Goal: Find specific page/section: Find specific page/section

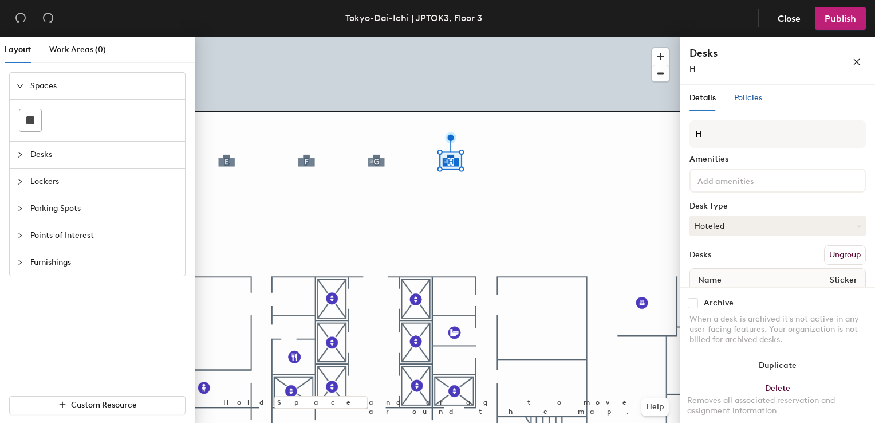
click at [750, 100] on span "Policies" at bounding box center [748, 98] width 28 height 10
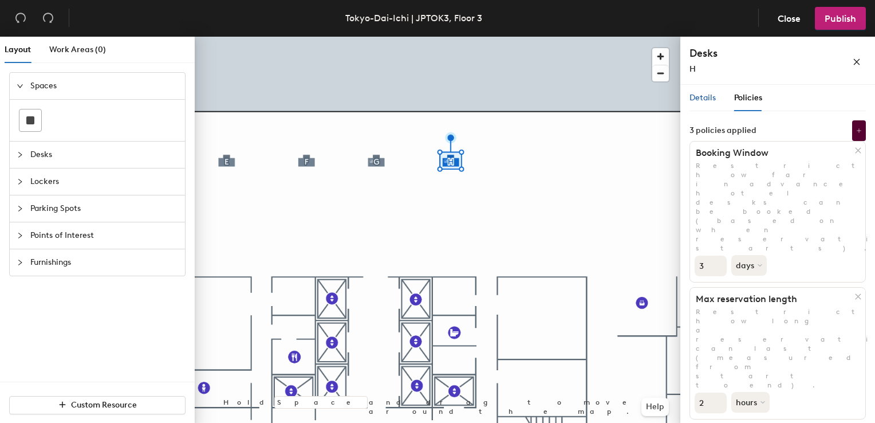
click at [711, 103] on div "Details" at bounding box center [703, 98] width 26 height 13
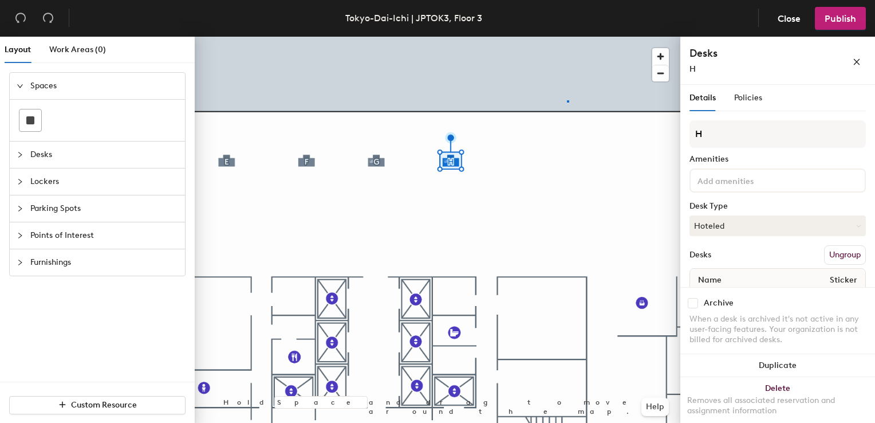
click at [568, 37] on div at bounding box center [438, 37] width 486 height 0
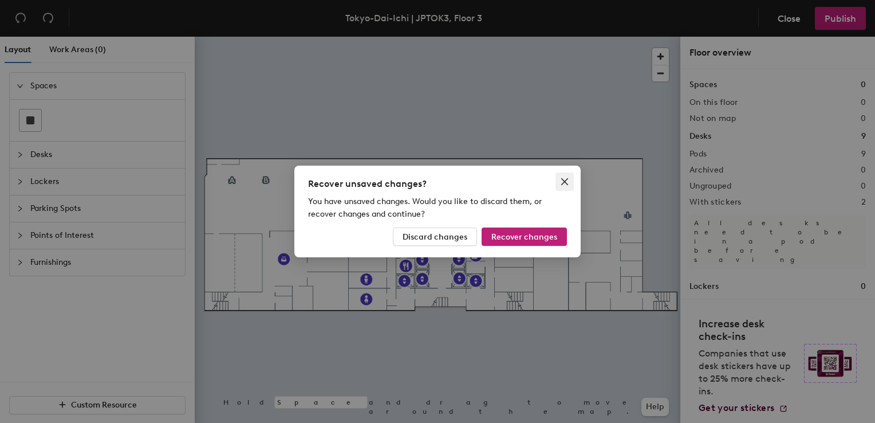
click at [566, 182] on icon "close" at bounding box center [564, 181] width 9 height 9
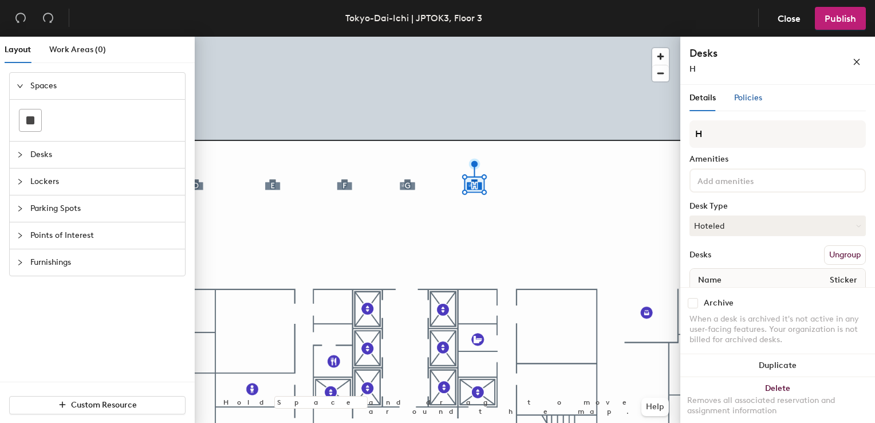
click at [738, 99] on span "Policies" at bounding box center [748, 98] width 28 height 10
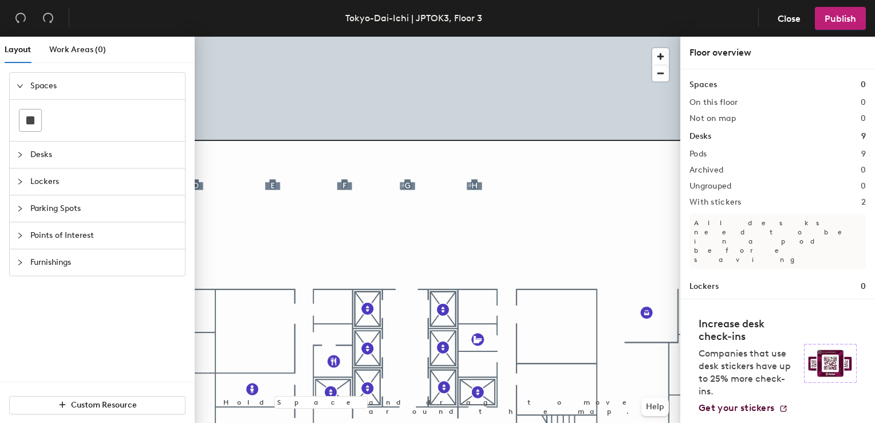
click at [473, 37] on div at bounding box center [438, 37] width 486 height 0
click at [475, 37] on div at bounding box center [438, 37] width 486 height 0
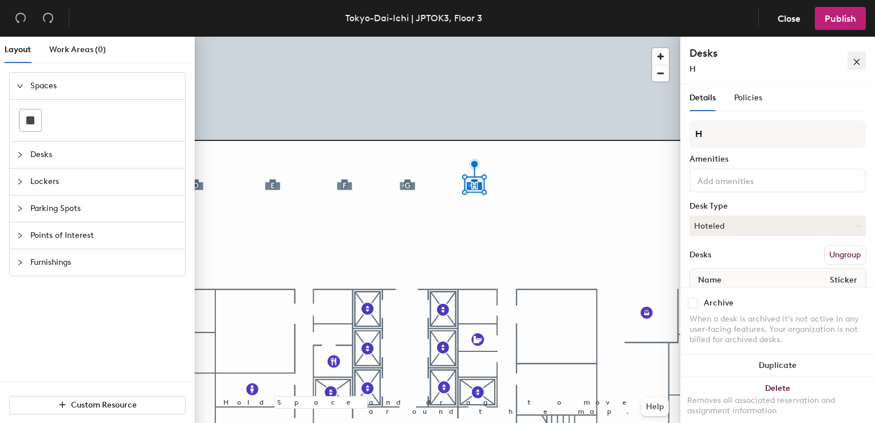
click at [855, 61] on icon "close" at bounding box center [857, 62] width 8 height 8
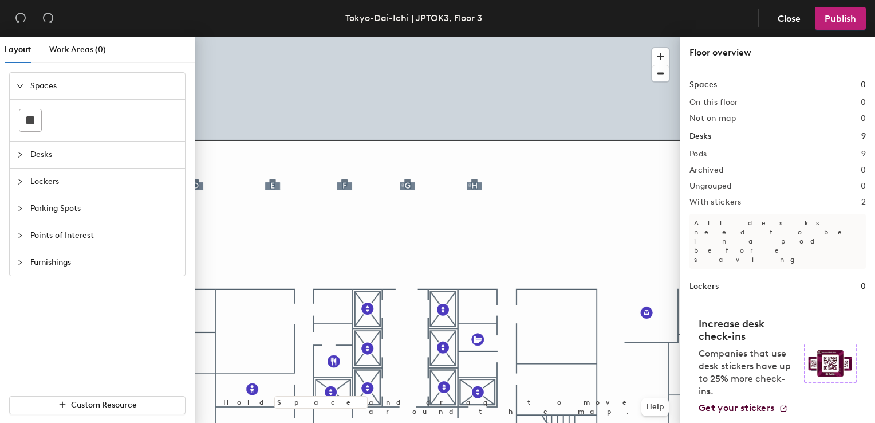
click at [585, 37] on div at bounding box center [438, 37] width 486 height 0
